Goal: Entertainment & Leisure: Consume media (video, audio)

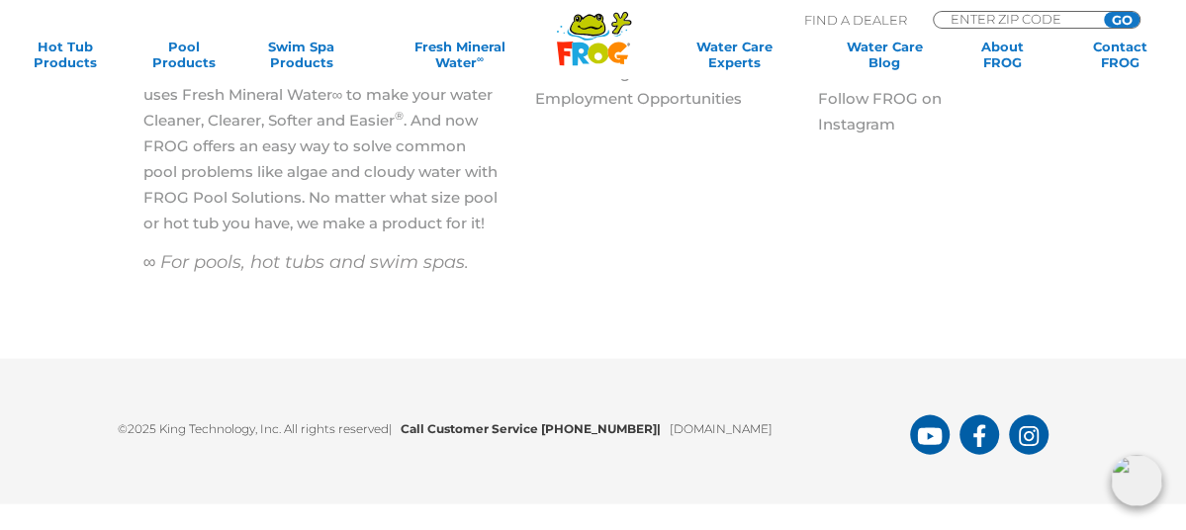
scroll to position [2482, 0]
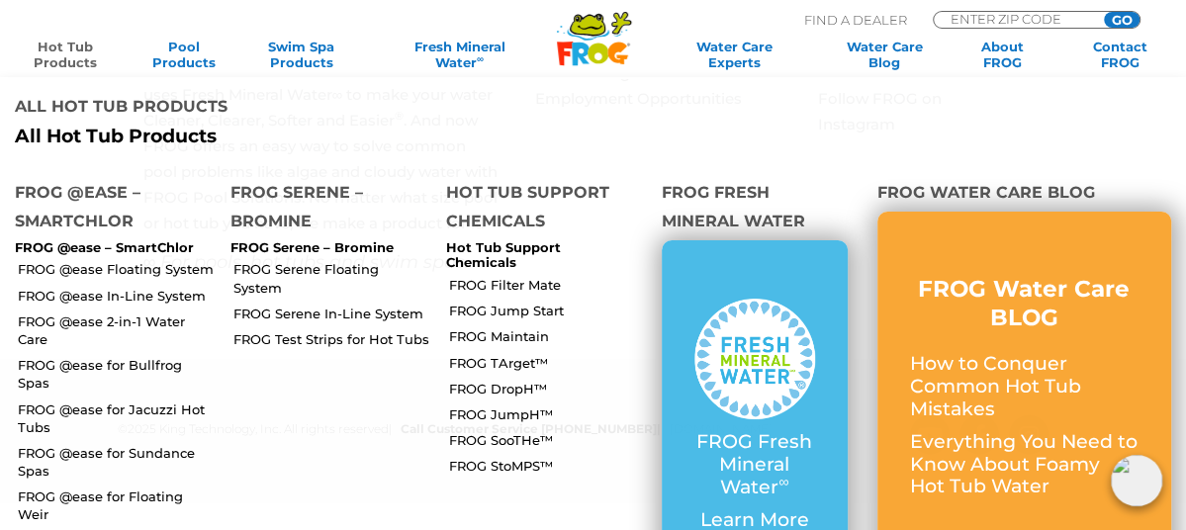
click at [84, 56] on link "Hot Tub Products" at bounding box center [66, 55] width 92 height 32
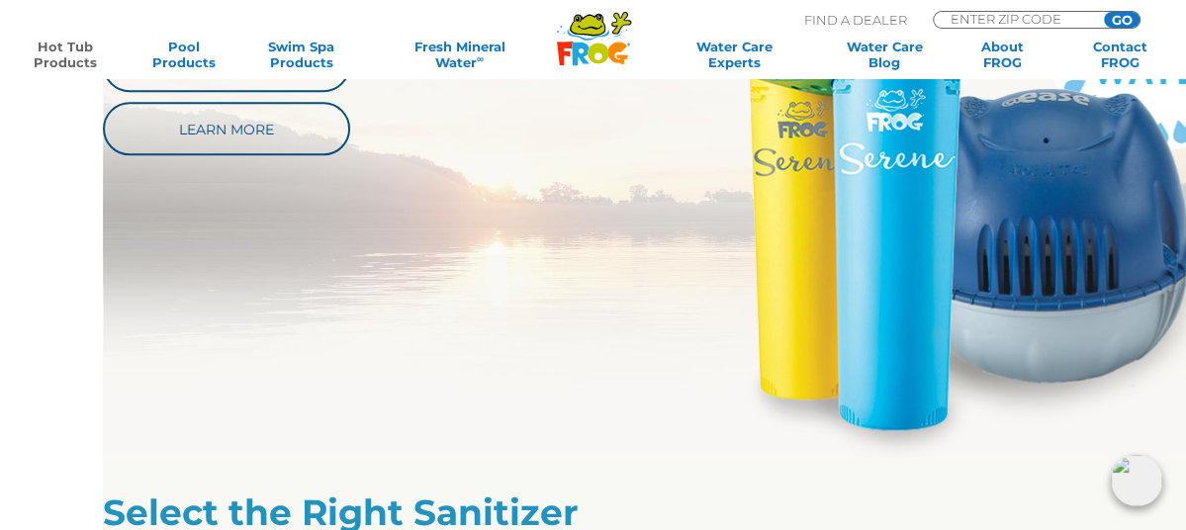
scroll to position [1088, 0]
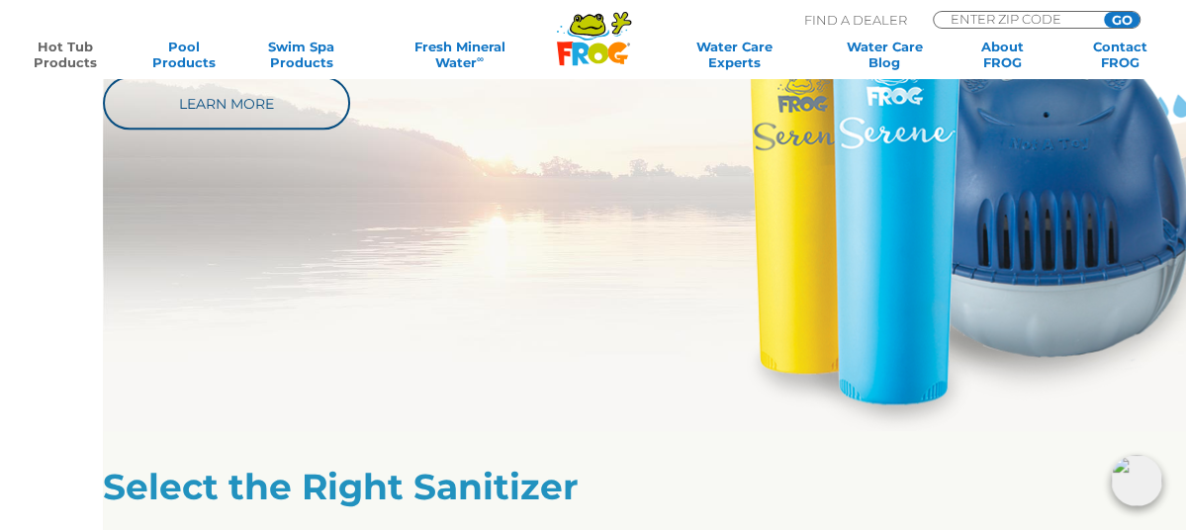
click at [190, 66] on link "Watch Our Video" at bounding box center [226, 39] width 247 height 53
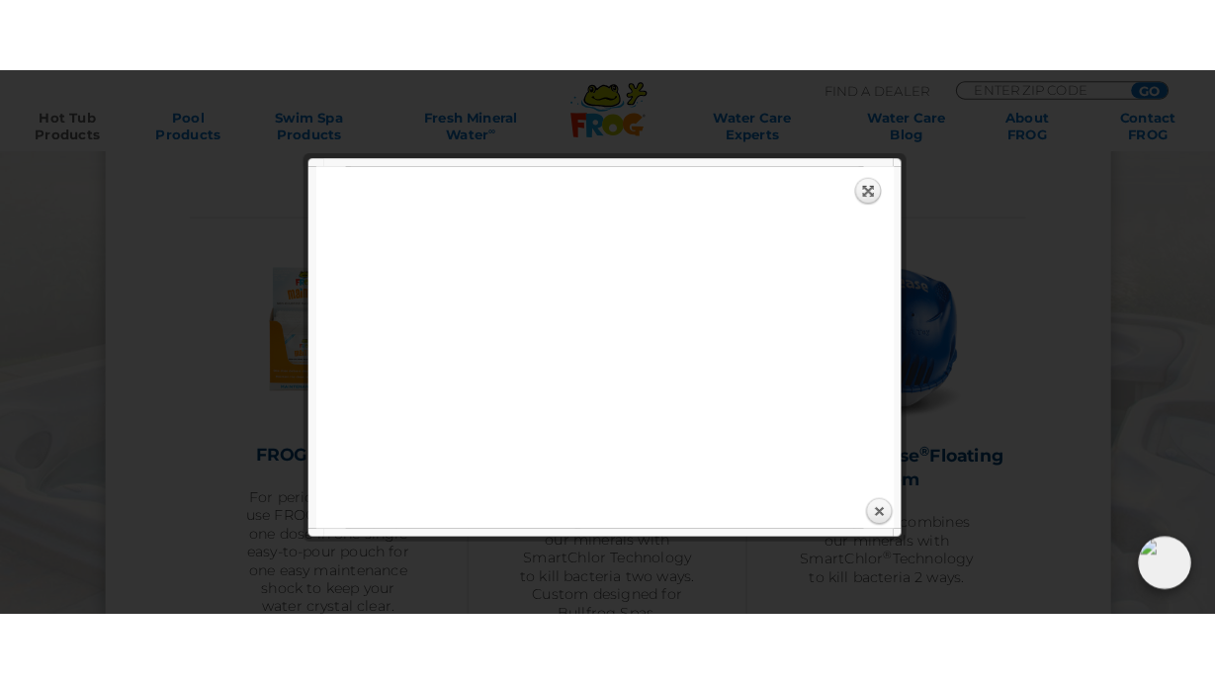
scroll to position [1879, 0]
